Goal: Book appointment/travel/reservation

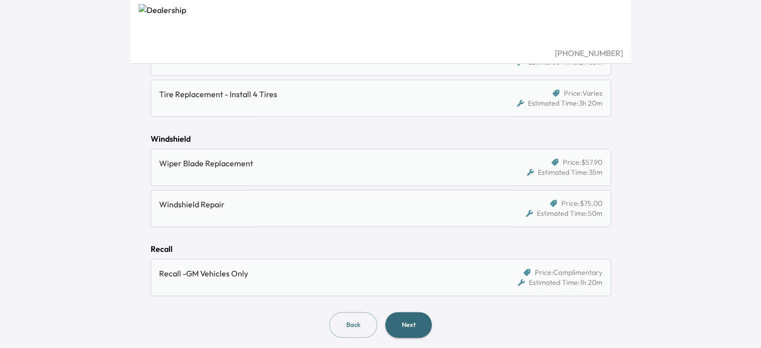
scroll to position [1149, 0]
click at [412, 328] on button "Next" at bounding box center [408, 325] width 47 height 26
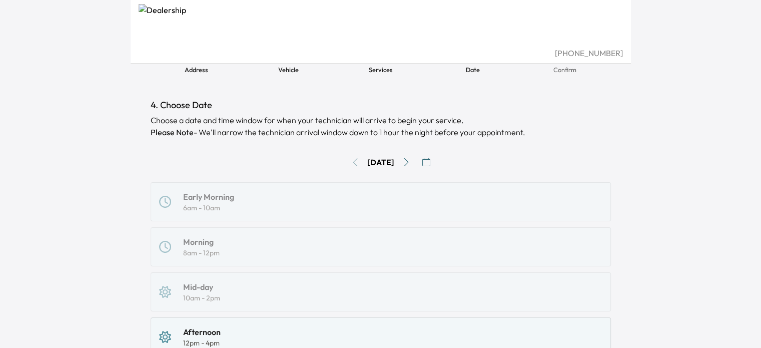
scroll to position [32, 0]
click at [663, 186] on div "[PHONE_NUMBER] Address Vehicle Services 4 Date 5 Confirm 4. Choose Date Choose …" at bounding box center [380, 142] width 761 height 348
click at [409, 163] on button "Go to next day" at bounding box center [406, 163] width 16 height 16
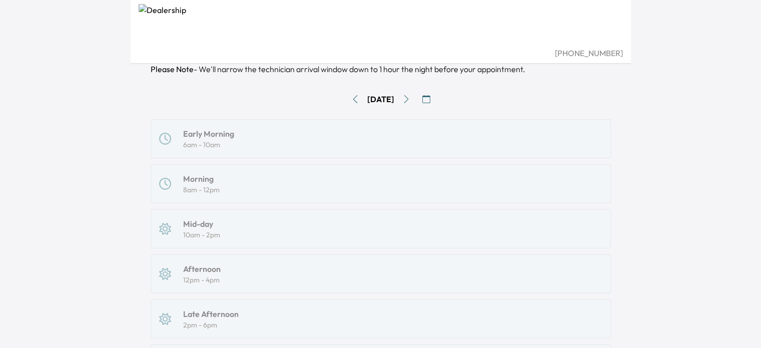
scroll to position [64, 0]
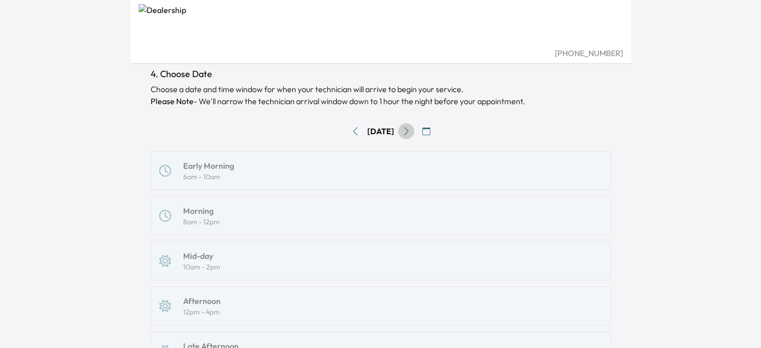
click at [408, 134] on icon "Go to next day" at bounding box center [406, 131] width 5 height 8
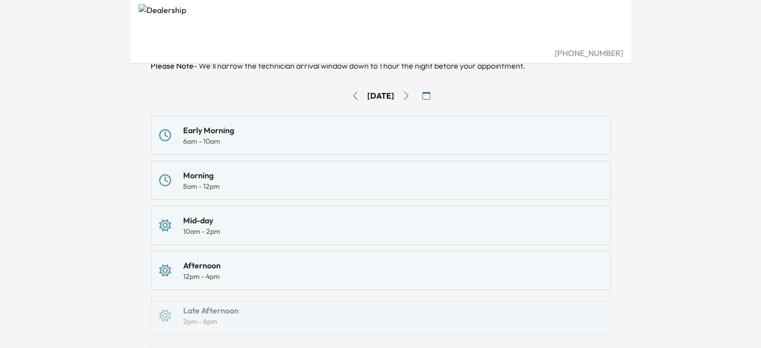
scroll to position [100, 0]
click at [351, 94] on icon "Go to previous day" at bounding box center [355, 95] width 8 height 8
click at [353, 94] on icon "Go to previous day" at bounding box center [355, 95] width 5 height 8
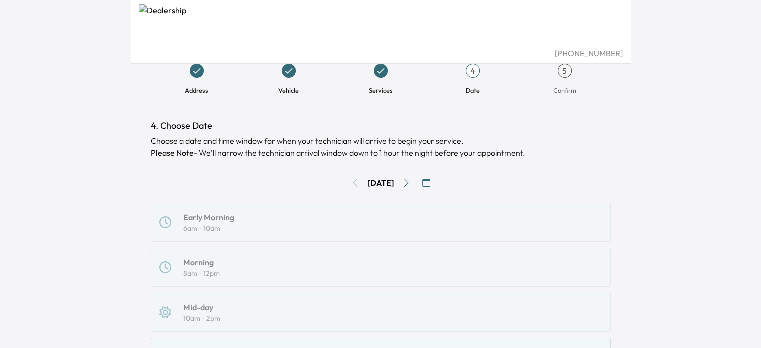
scroll to position [12, 0]
click at [410, 186] on icon "Go to next day" at bounding box center [406, 183] width 8 height 8
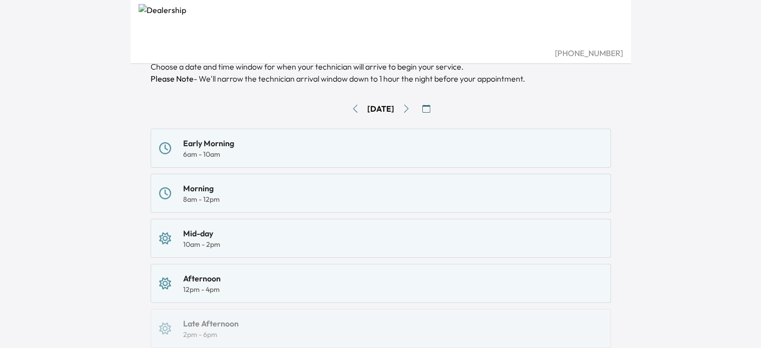
scroll to position [90, 0]
